Goal: Find specific page/section

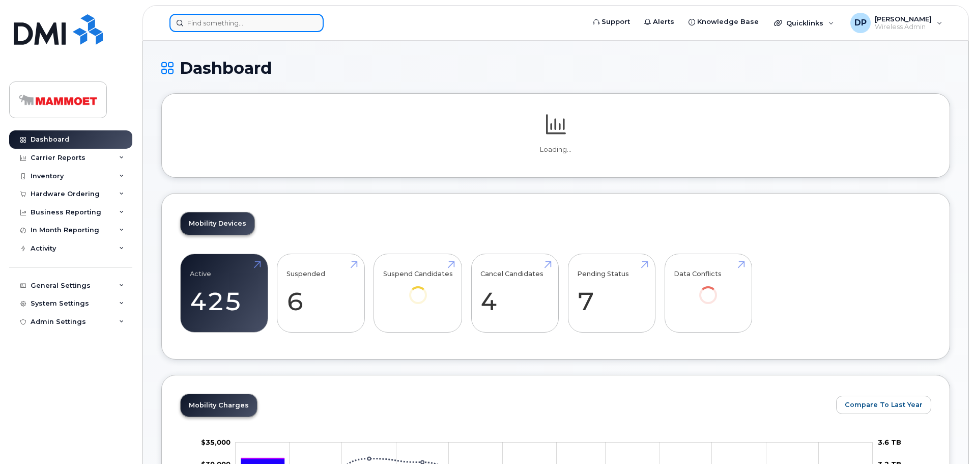
click at [216, 25] on input at bounding box center [247, 23] width 154 height 18
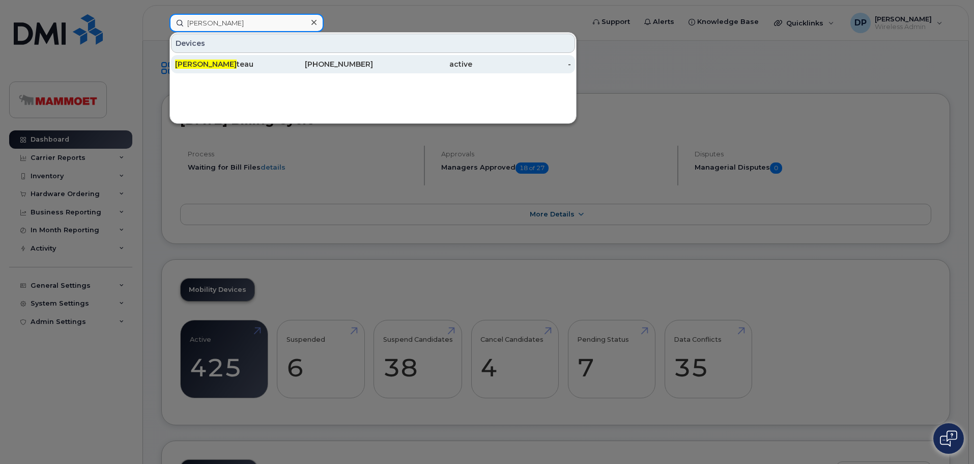
type input "eric pro"
click at [282, 65] on div "514-239-1019" at bounding box center [323, 64] width 99 height 10
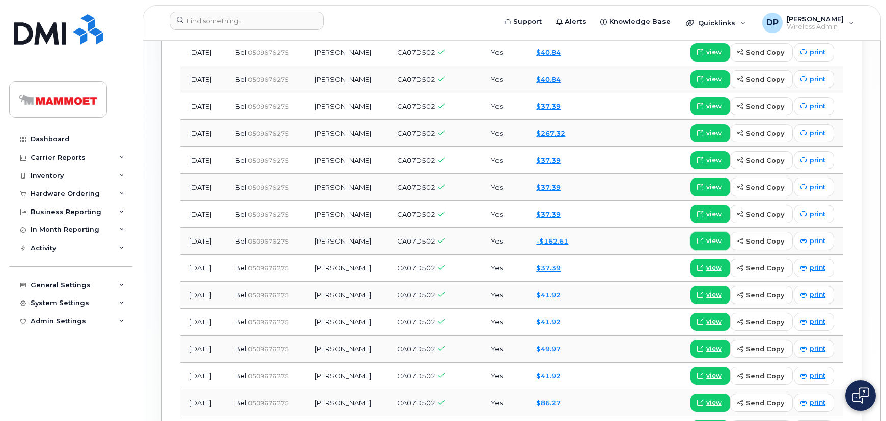
scroll to position [1481, 0]
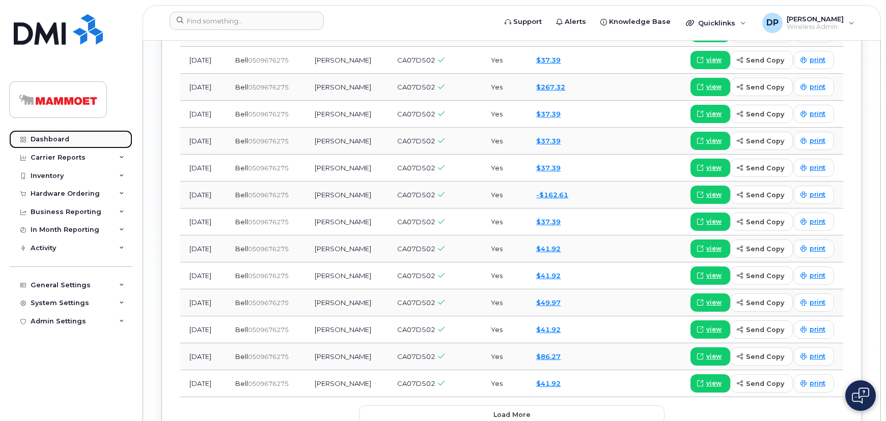
click at [40, 138] on div "Dashboard" at bounding box center [50, 139] width 39 height 8
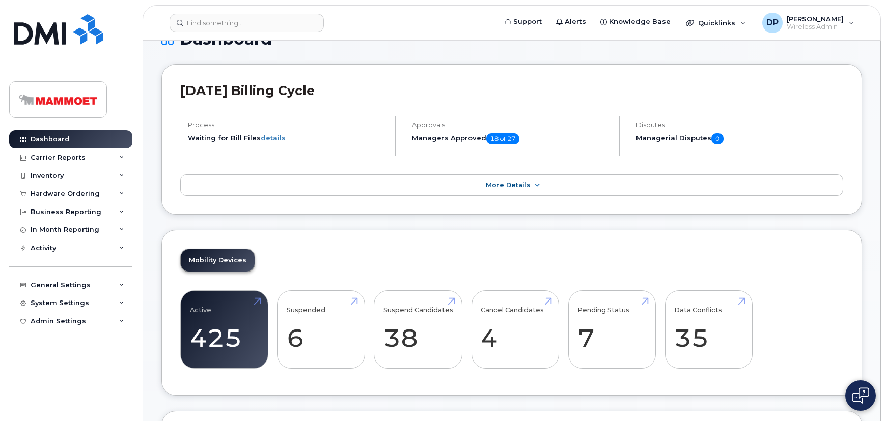
scroll to position [20, 0]
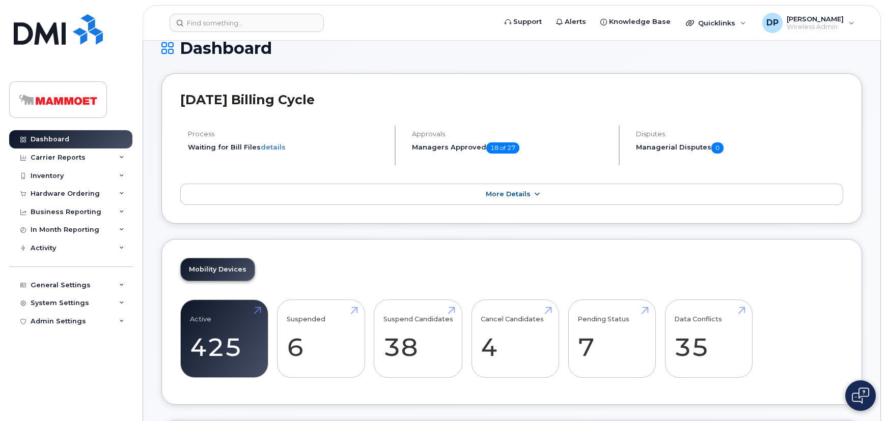
click at [504, 200] on link "More Details" at bounding box center [511, 194] width 663 height 21
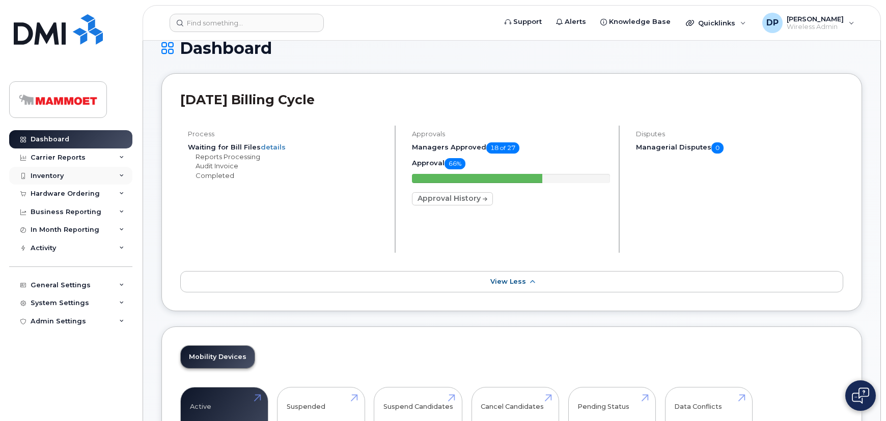
click at [52, 175] on div "Inventory" at bounding box center [47, 176] width 33 height 8
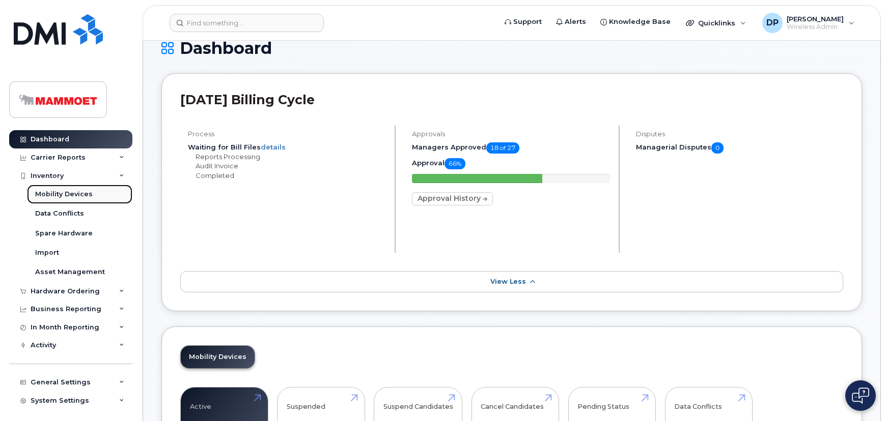
click at [54, 189] on link "Mobility Devices" at bounding box center [79, 194] width 105 height 19
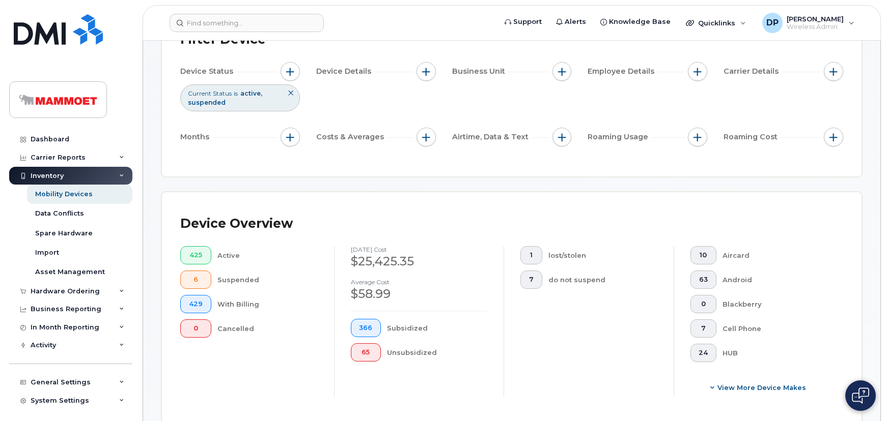
scroll to position [92, 0]
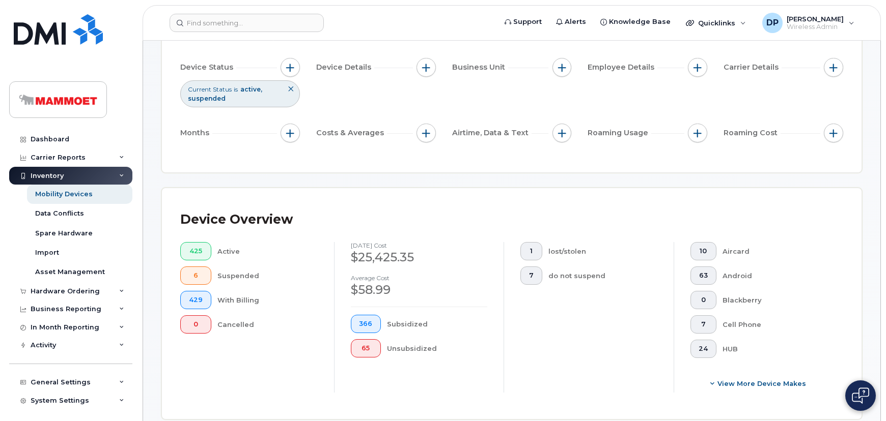
click at [233, 324] on div "Cancelled" at bounding box center [267, 325] width 100 height 18
click at [199, 326] on span "0" at bounding box center [196, 325] width 14 height 8
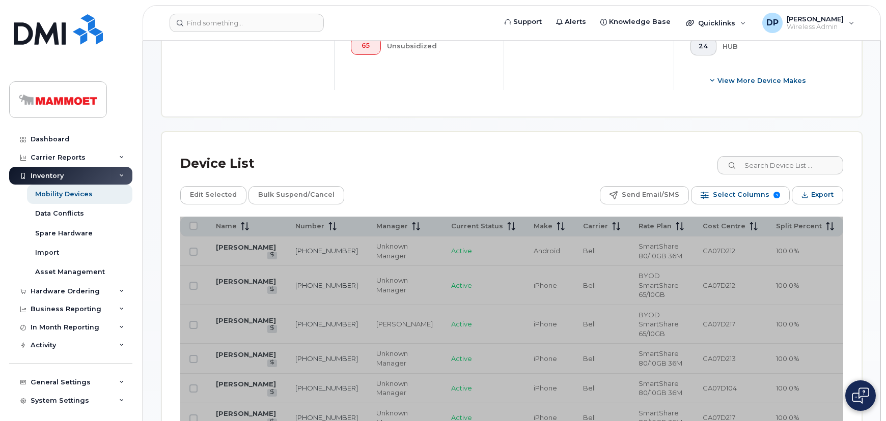
scroll to position [555, 0]
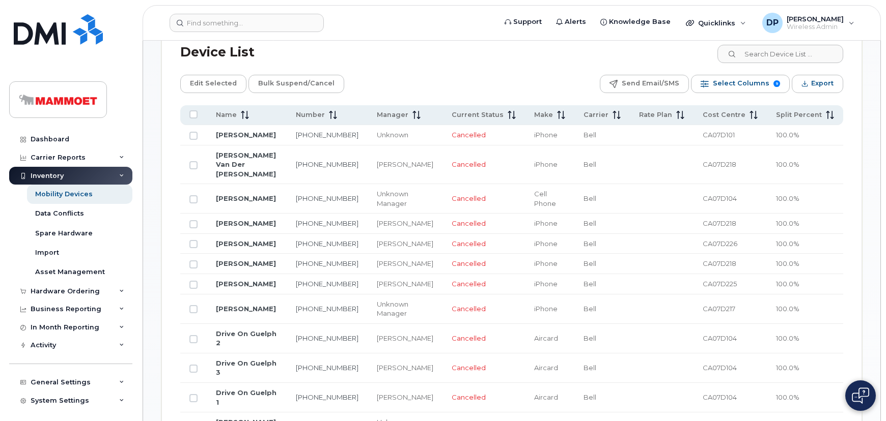
scroll to position [509, 0]
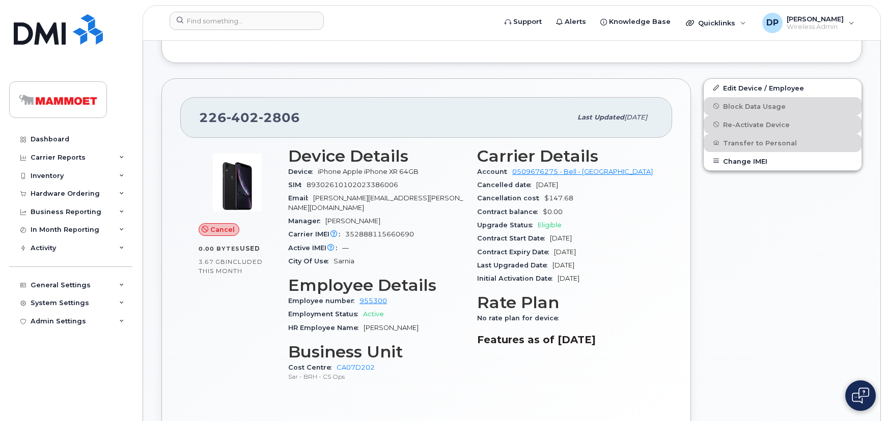
scroll to position [277, 0]
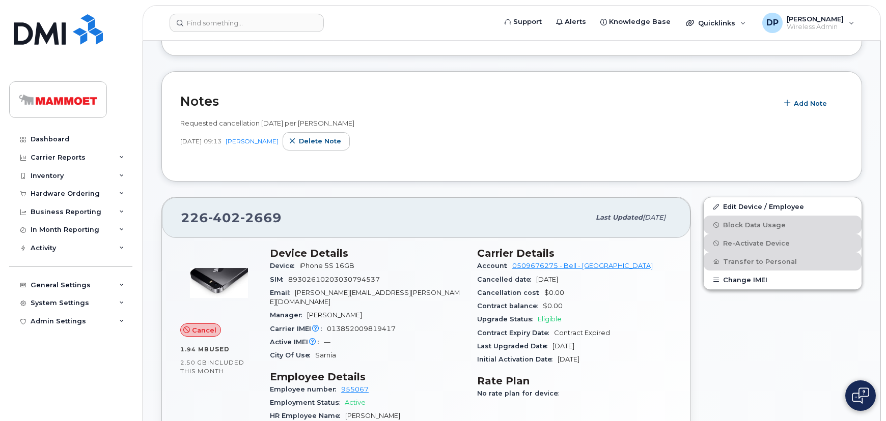
scroll to position [138, 0]
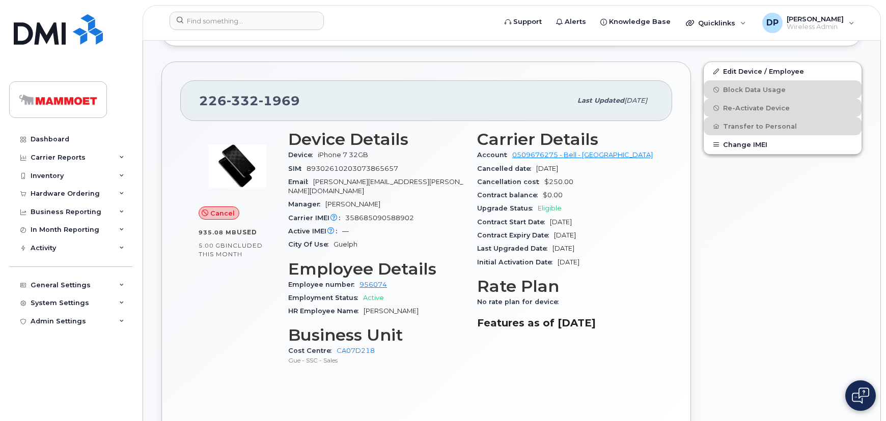
scroll to position [277, 0]
